Goal: Task Accomplishment & Management: Manage account settings

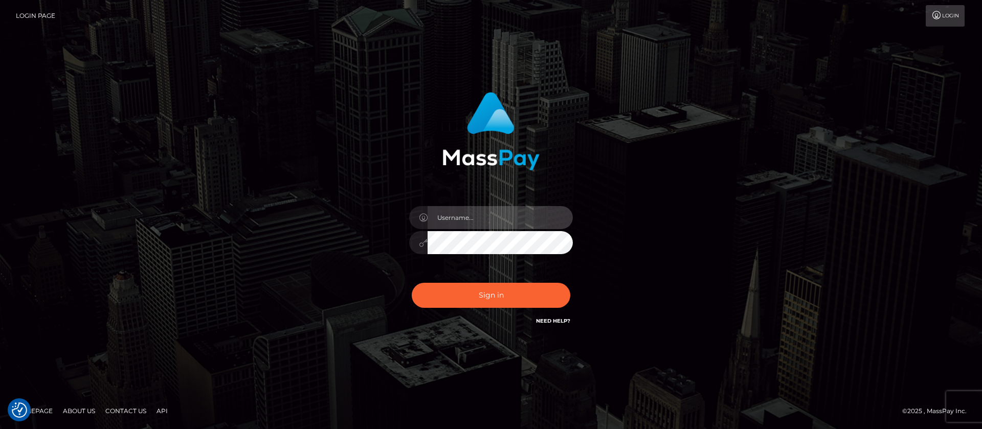
click at [443, 210] on input "text" at bounding box center [499, 217] width 145 height 23
type input "APteam"
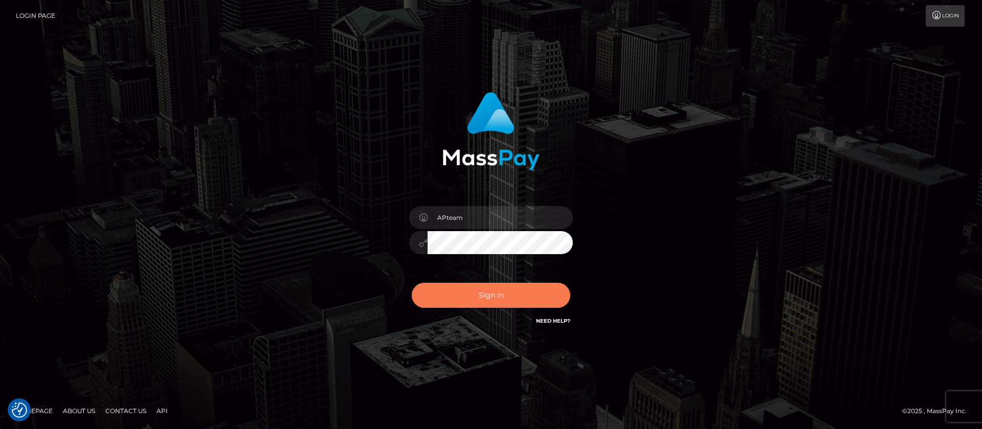
click at [491, 297] on button "Sign in" at bounding box center [491, 295] width 159 height 25
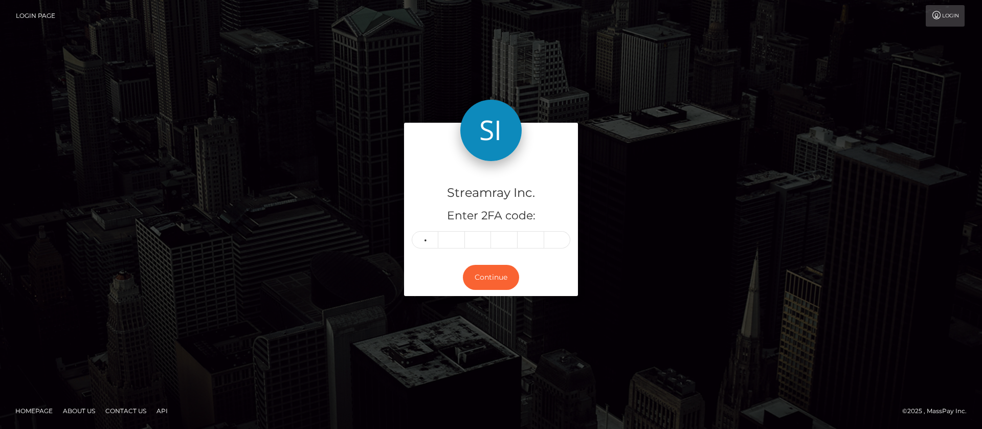
type input "3"
type input "1"
type input "7"
type input "3"
type input "0"
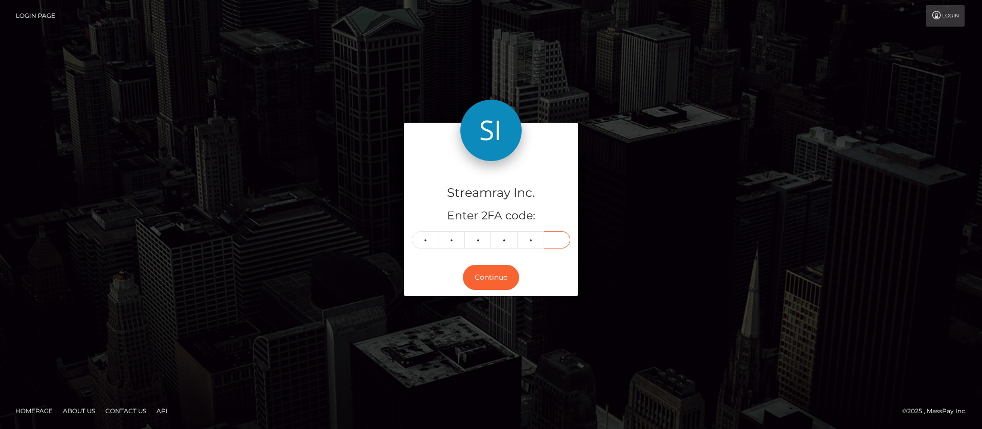
type input "9"
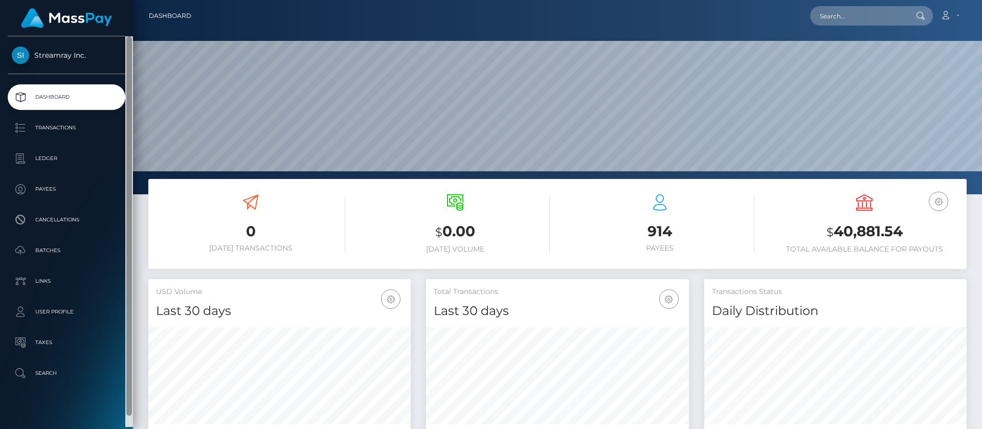
scroll to position [183, 263]
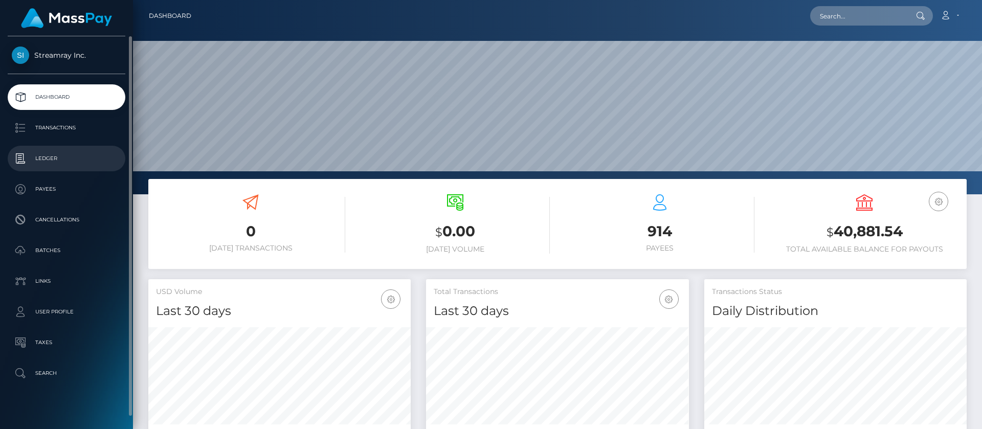
click at [49, 160] on p "Ledger" at bounding box center [66, 158] width 109 height 15
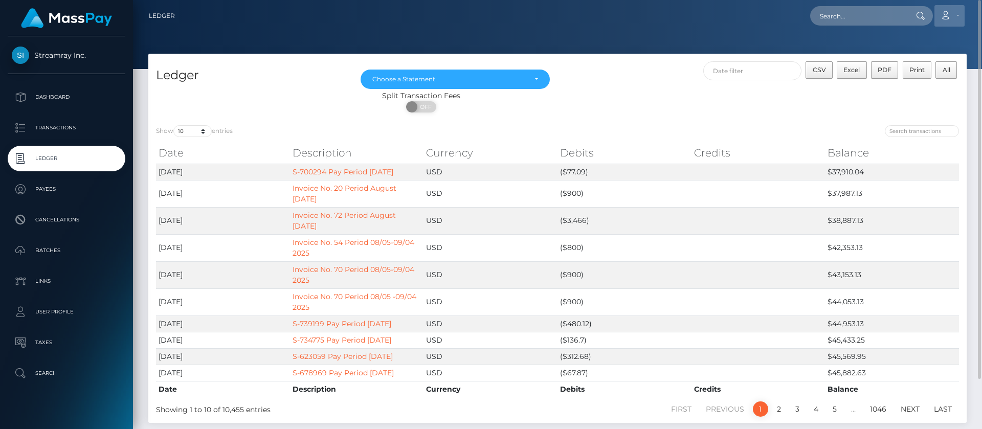
click at [957, 20] on link "Account" at bounding box center [949, 15] width 30 height 21
click at [895, 70] on link "Logout" at bounding box center [925, 65] width 82 height 19
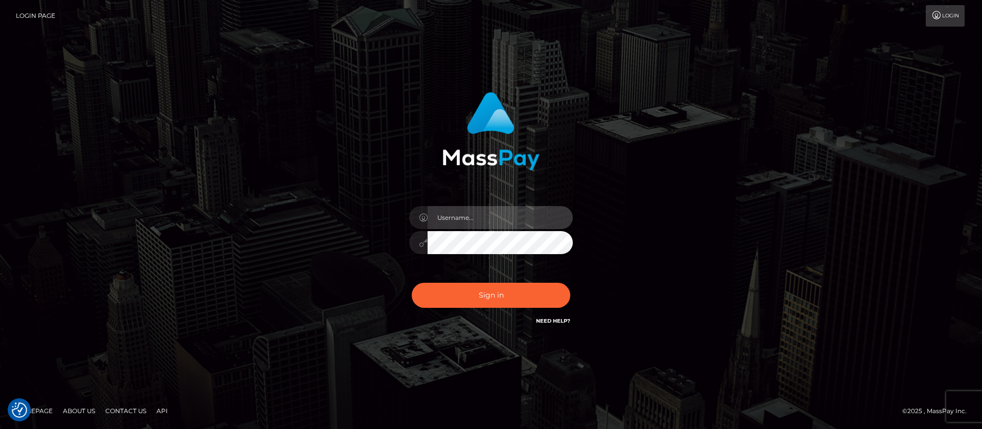
click at [455, 216] on input "text" at bounding box center [499, 217] width 145 height 23
type input "APteam.medley"
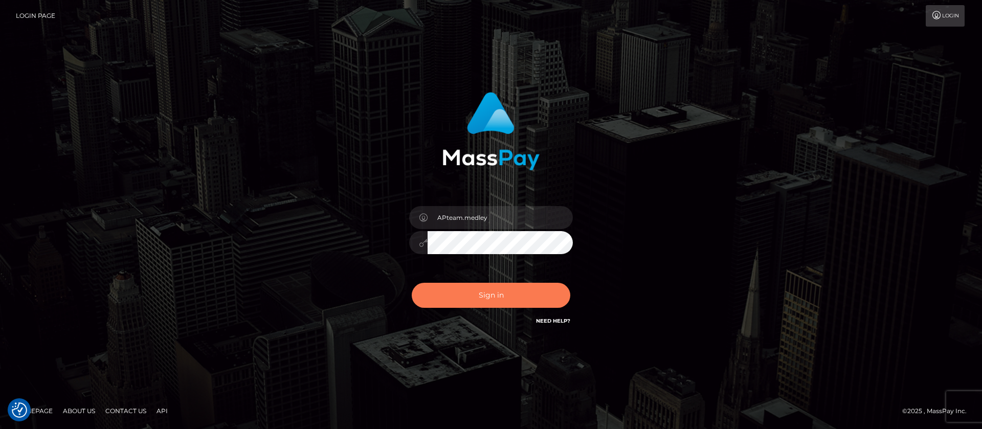
click at [476, 297] on button "Sign in" at bounding box center [491, 295] width 159 height 25
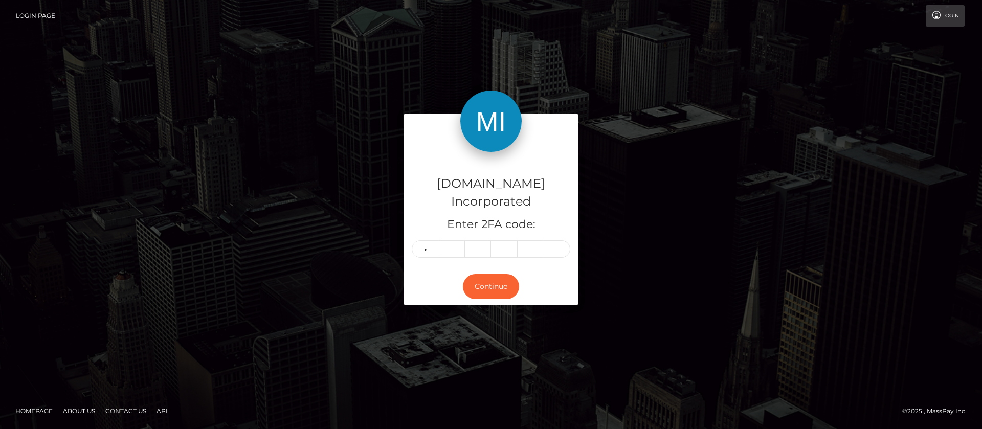
type input "7"
type input "5"
type input "3"
type input "4"
type input "3"
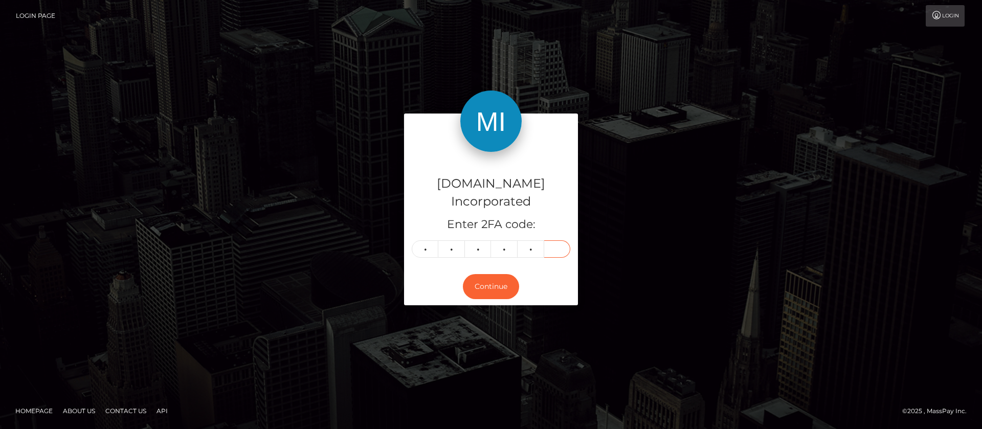
type input "4"
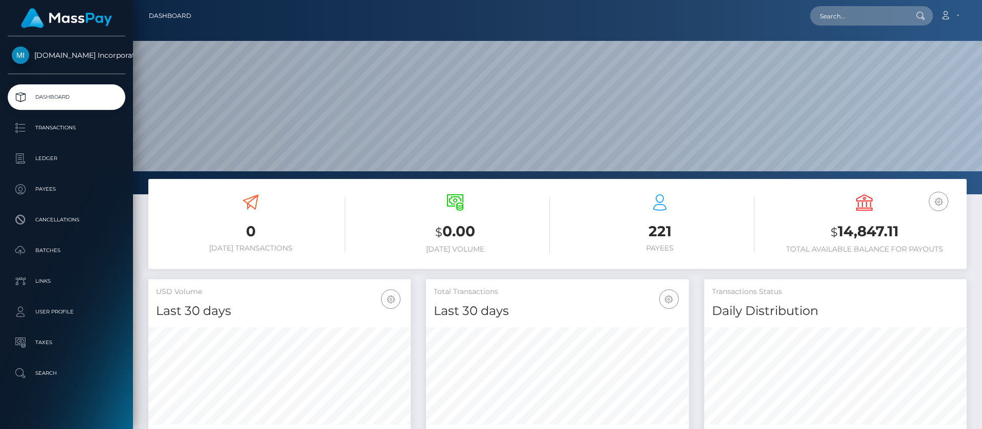
scroll to position [183, 263]
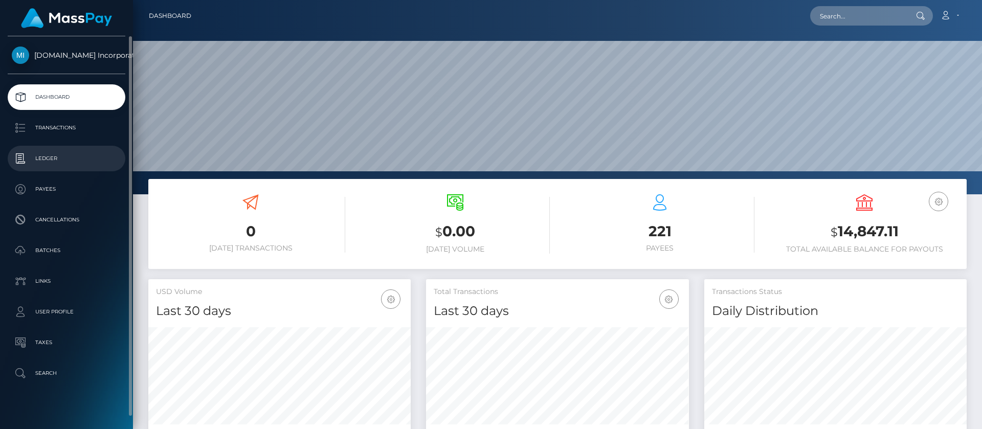
click at [51, 164] on p "Ledger" at bounding box center [66, 158] width 109 height 15
